Goal: Use online tool/utility: Utilize a website feature to perform a specific function

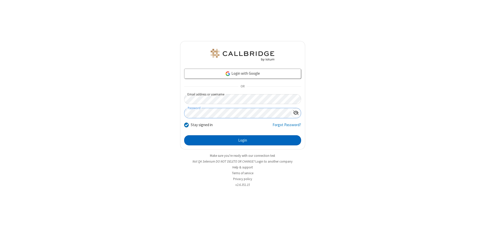
click at [243, 140] on button "Login" at bounding box center [242, 140] width 117 height 10
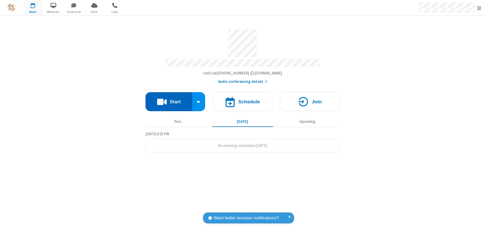
click at [169, 99] on button "Start" at bounding box center [169, 101] width 47 height 19
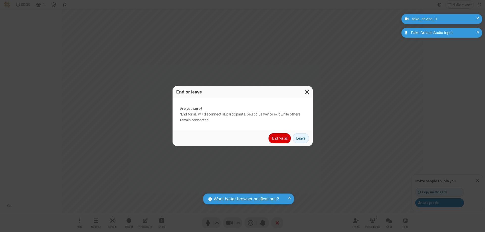
click at [280, 138] on button "End for all" at bounding box center [280, 138] width 22 height 10
